Goal: Task Accomplishment & Management: Use online tool/utility

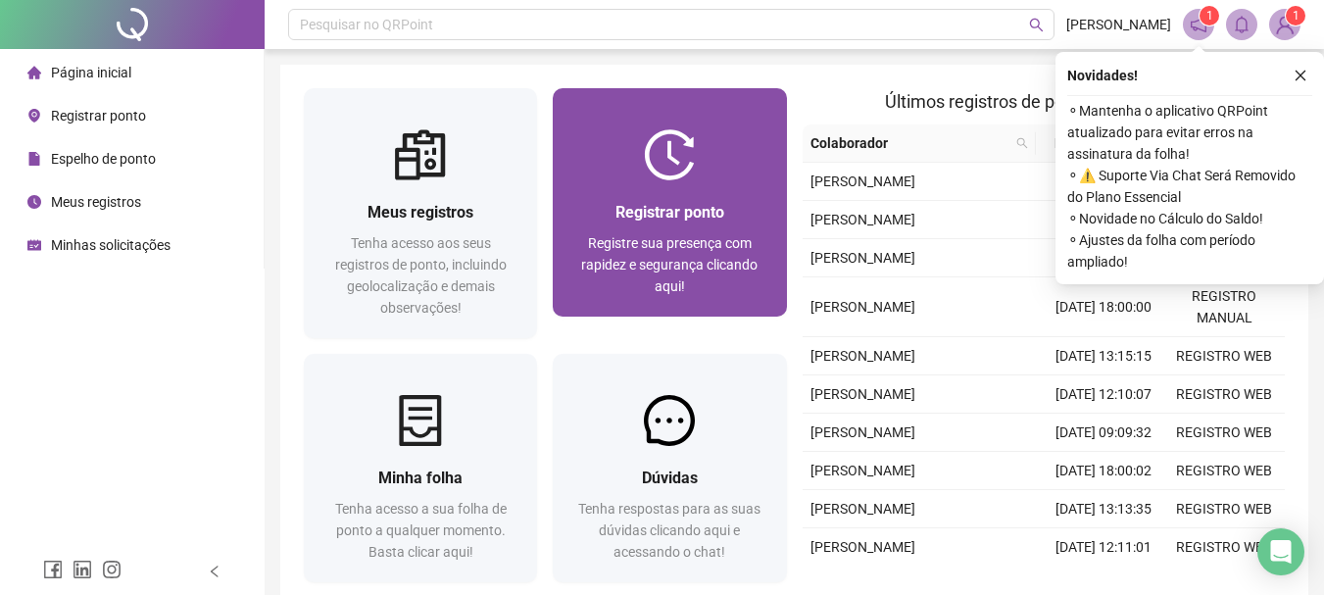
click at [618, 226] on div "Registrar ponto Registre sua presença com rapidez e segurança clicando aqui!" at bounding box center [669, 248] width 186 height 97
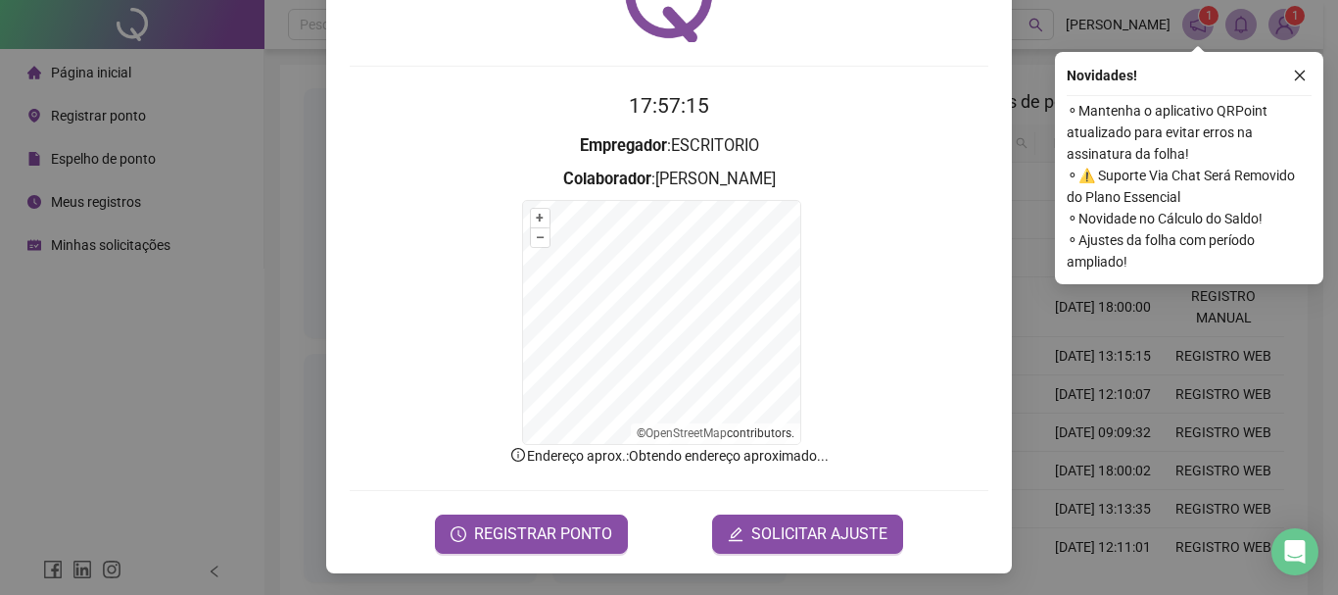
scroll to position [121, 0]
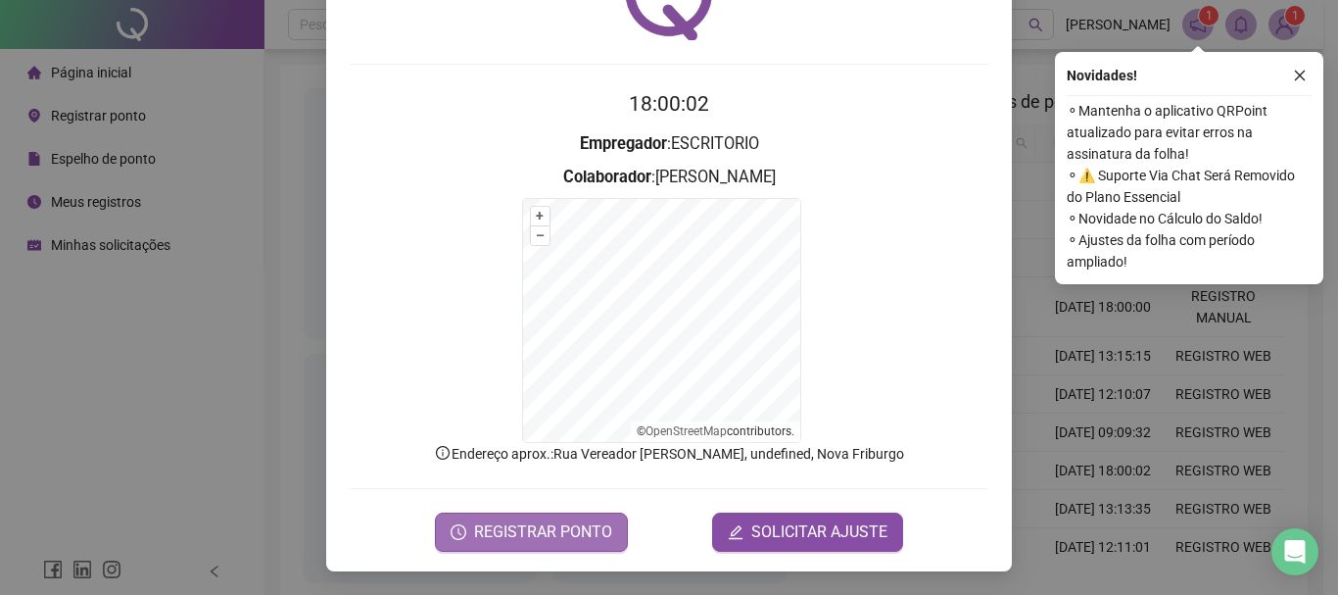
click at [589, 535] on span "REGISTRAR PONTO" at bounding box center [543, 532] width 138 height 24
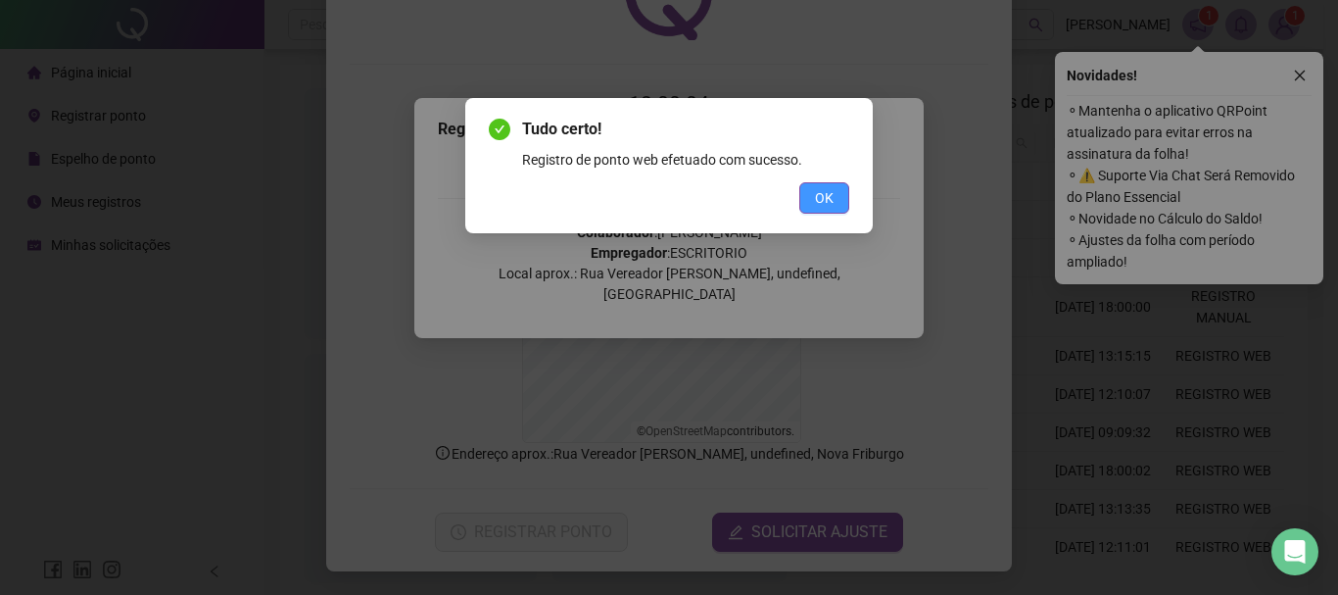
click at [836, 200] on button "OK" at bounding box center [824, 197] width 50 height 31
